Goal: Task Accomplishment & Management: Use online tool/utility

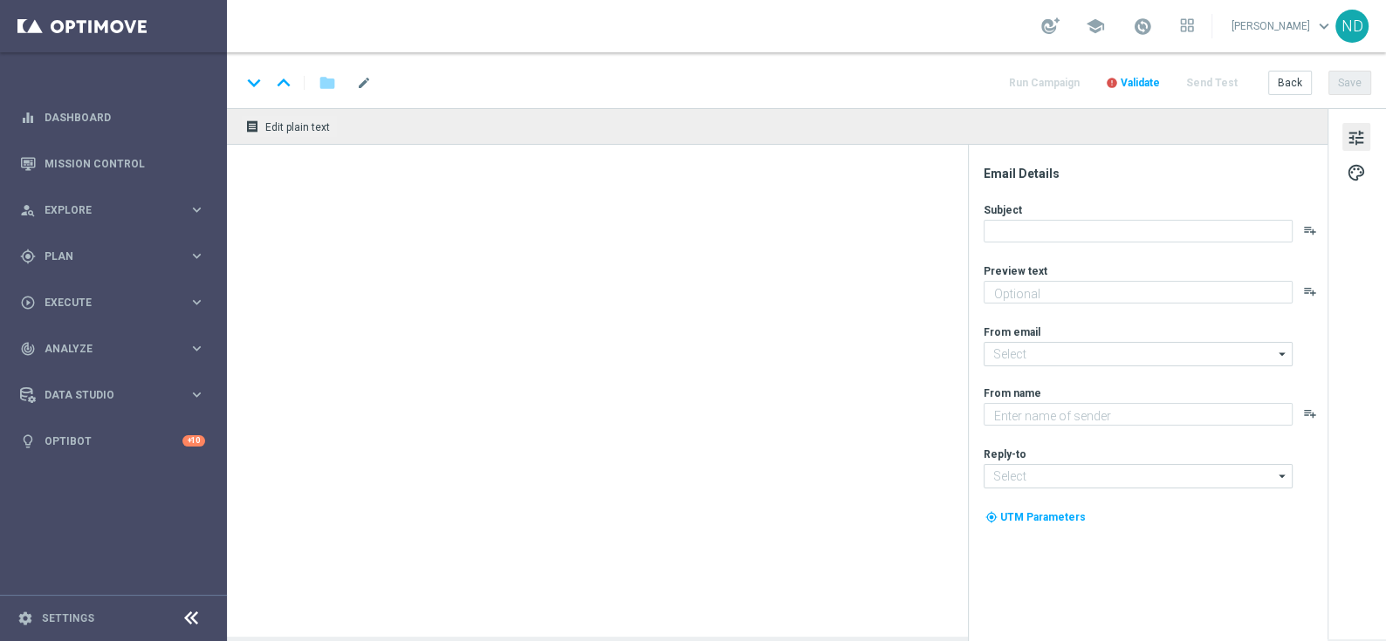
type textarea "Para o maior prêmio da história na Mega da Virada!"
type textarea "Lottoland"
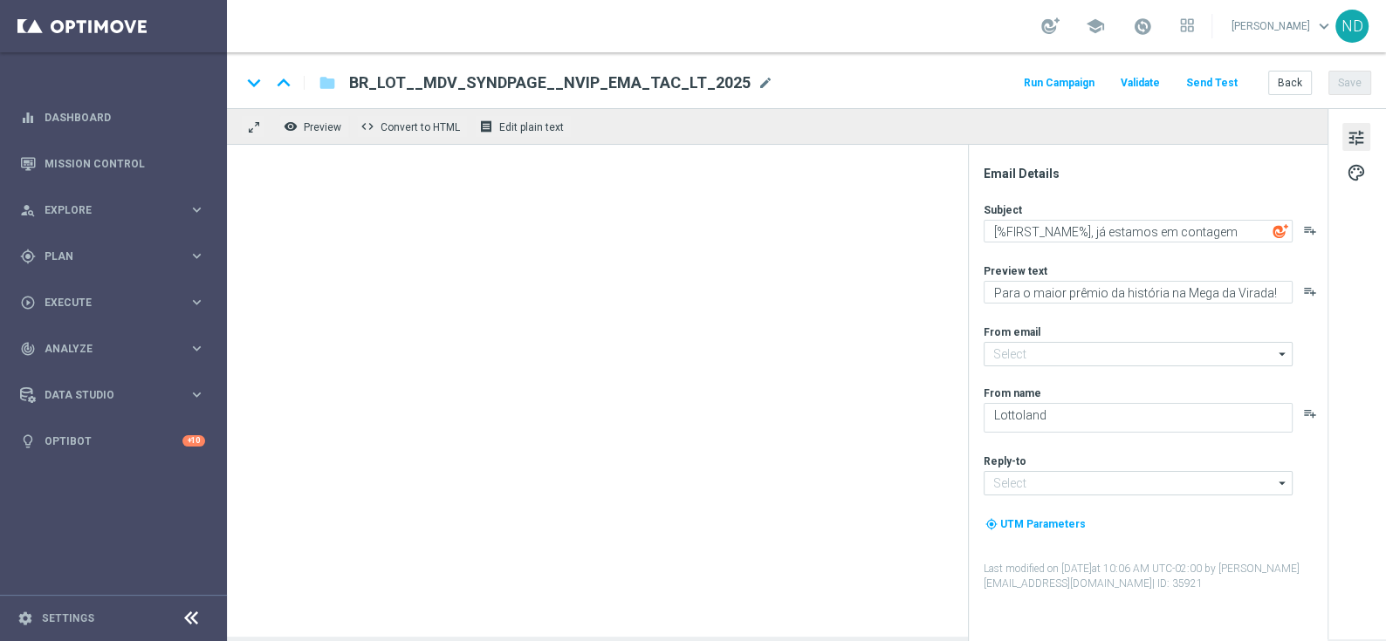
type input "mail@crm.lottoland.com.br"
type input "contato@lottoland.com.br"
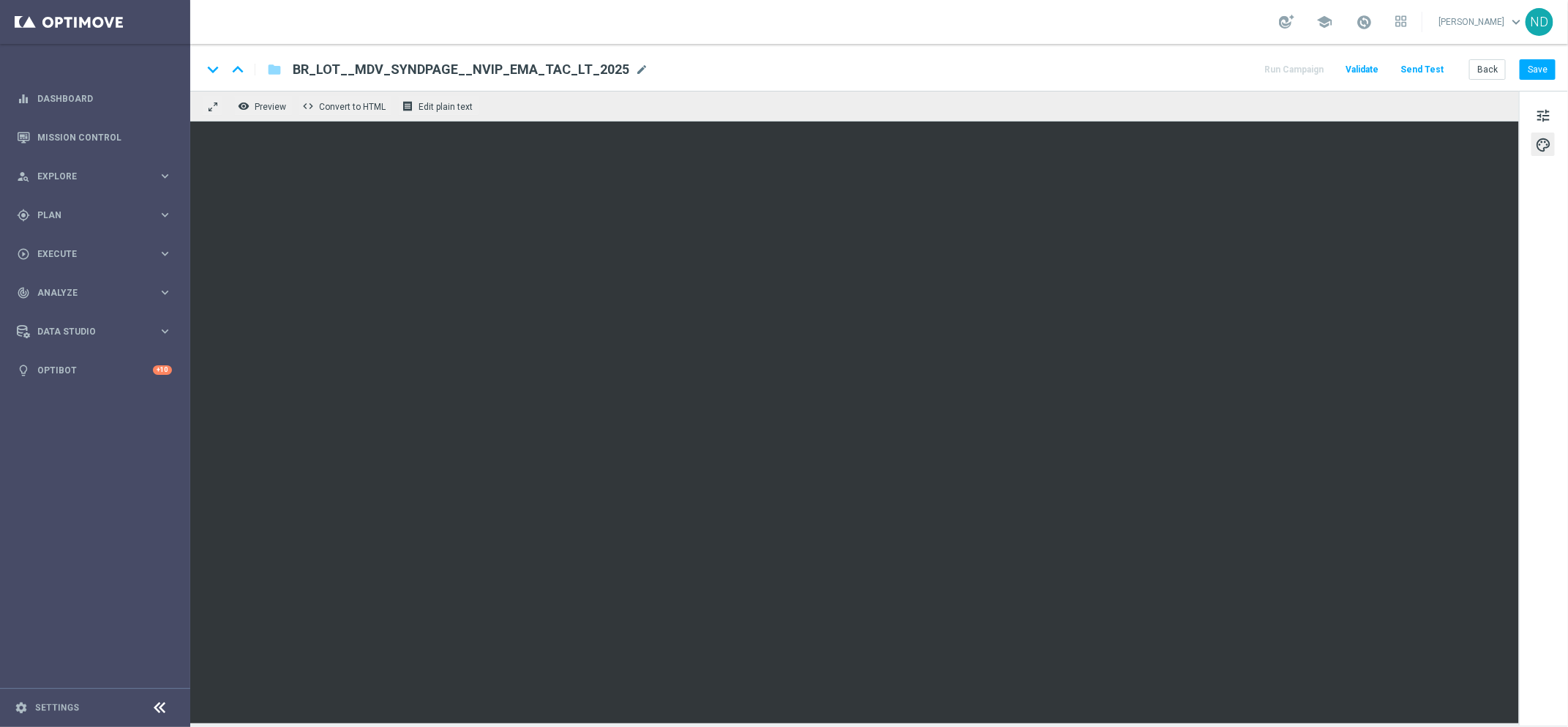
click at [1146, 61] on div "keyboard_arrow_down keyboard_arrow_up folder BR_LOT__MDV_SYNDPAGE__NVIP_EMA_TAC…" at bounding box center [879, 70] width 1353 height 19
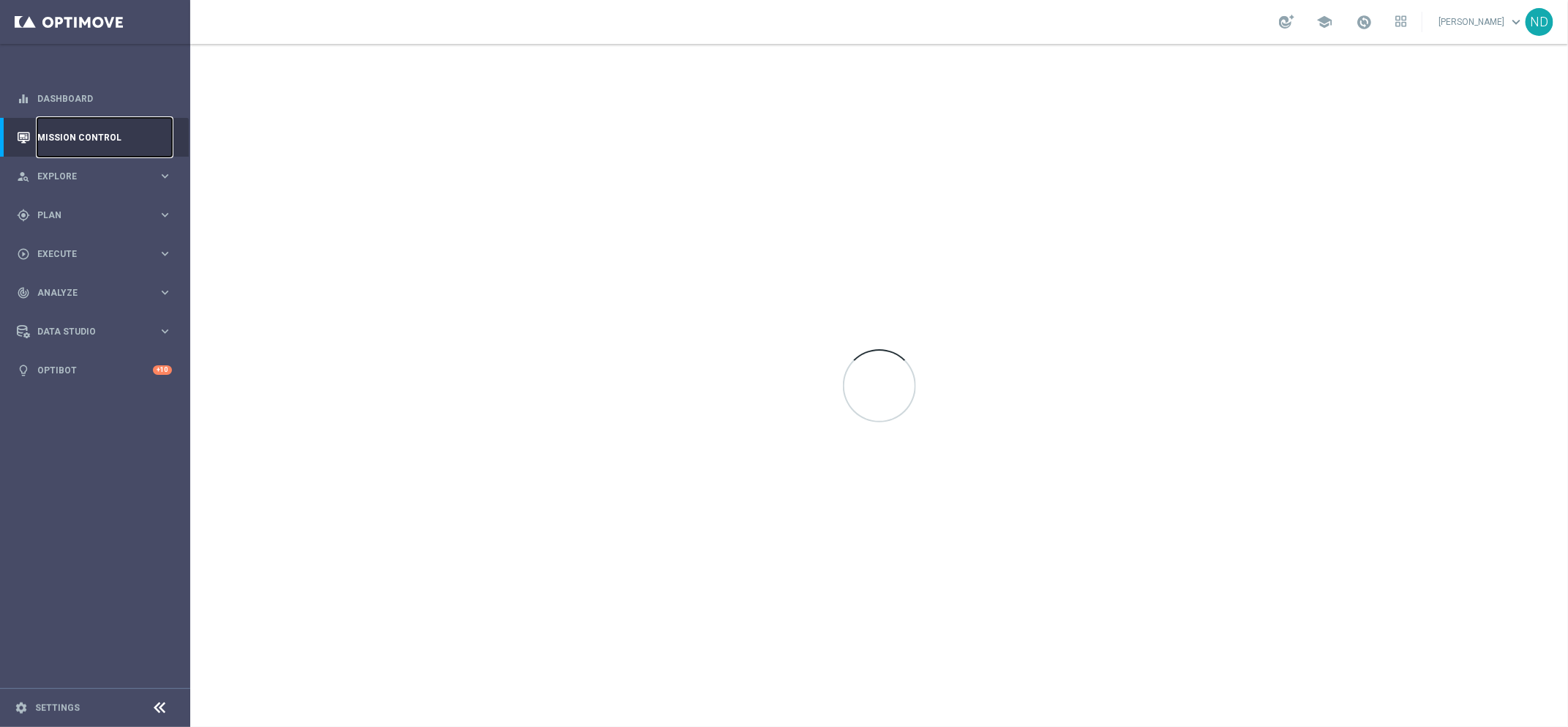
click at [98, 147] on link "Mission Control" at bounding box center [105, 138] width 135 height 39
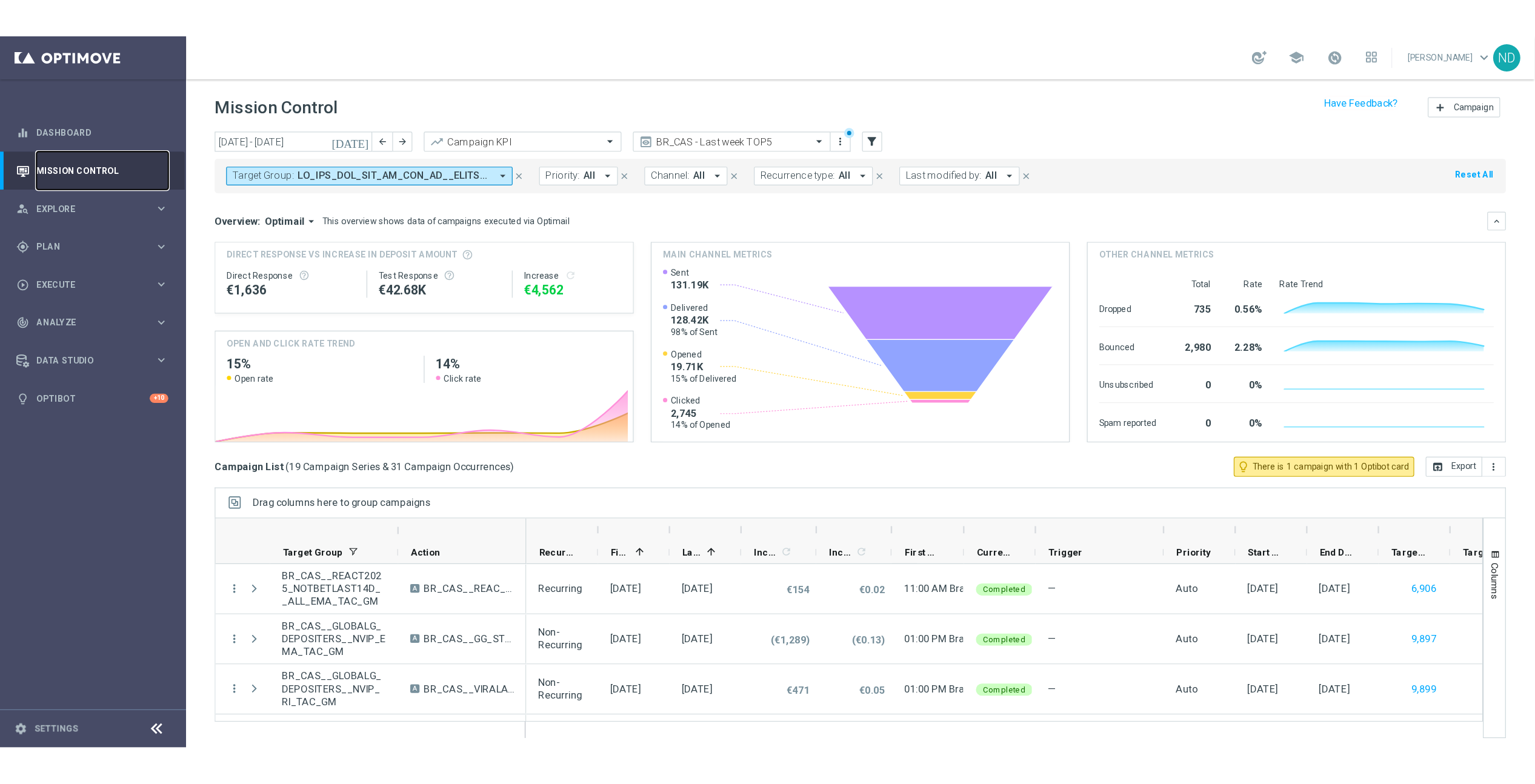
scroll to position [3, 0]
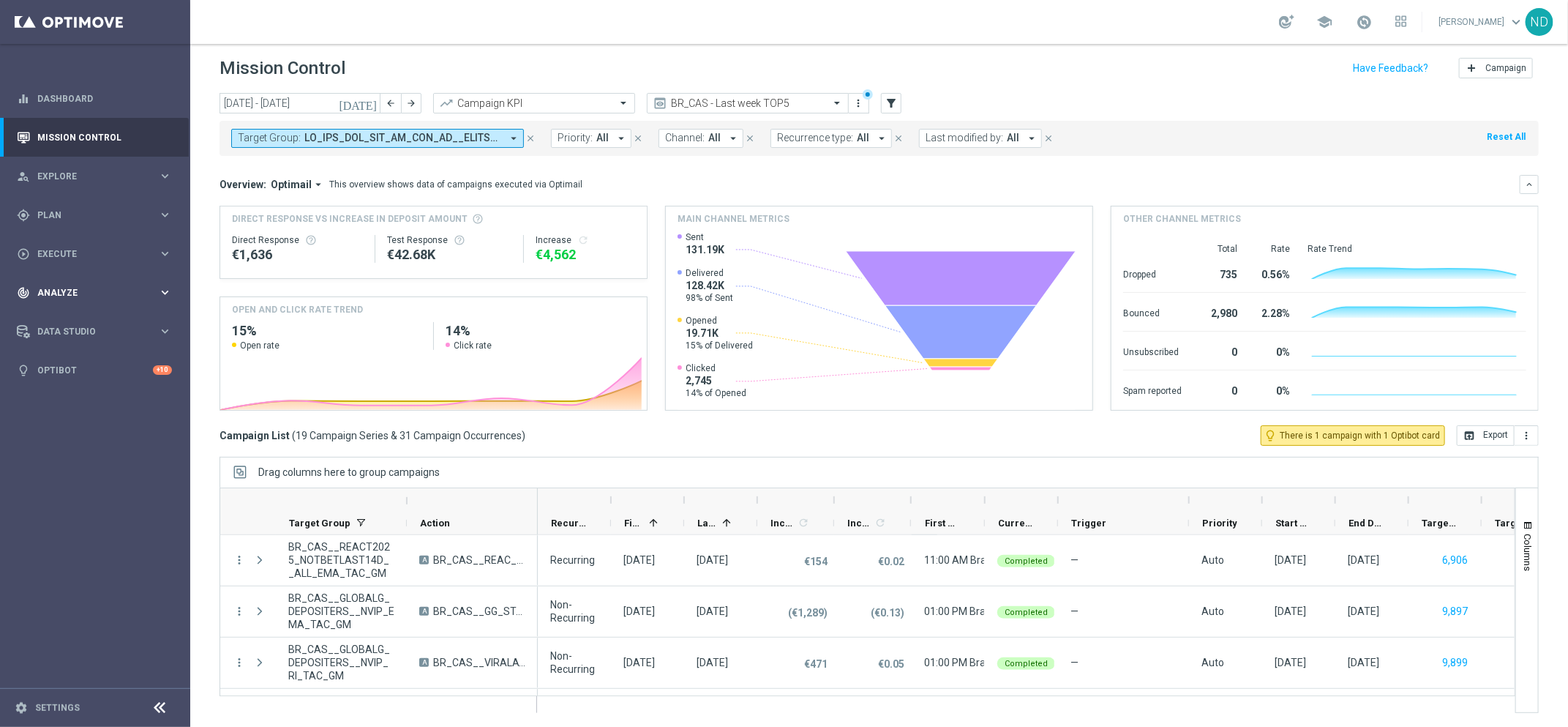
click at [80, 280] on div "track_changes Analyze keyboard_arrow_right" at bounding box center [94, 293] width 189 height 39
click at [92, 454] on link "Deliverability Metrics" at bounding box center [95, 454] width 114 height 12
